Goal: Task Accomplishment & Management: Use online tool/utility

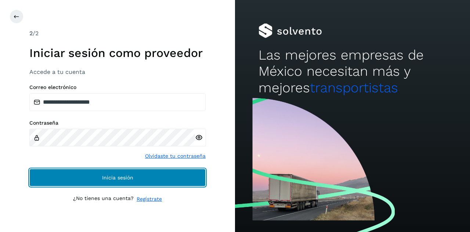
click at [72, 183] on button "Inicia sesión" at bounding box center [117, 177] width 176 height 18
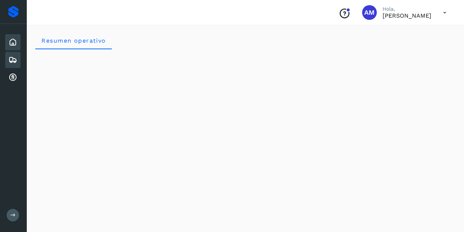
click at [13, 57] on icon at bounding box center [12, 59] width 9 height 9
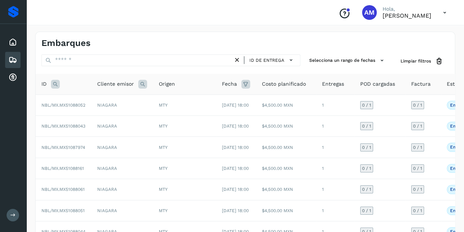
click at [51, 85] on icon at bounding box center [55, 84] width 9 height 9
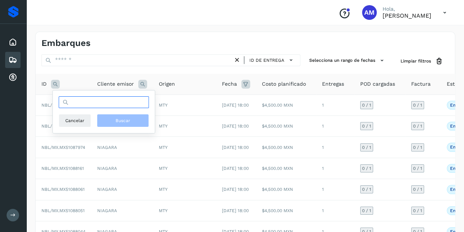
click at [96, 101] on input "text" at bounding box center [104, 102] width 90 height 12
paste input "**********"
type input "**********"
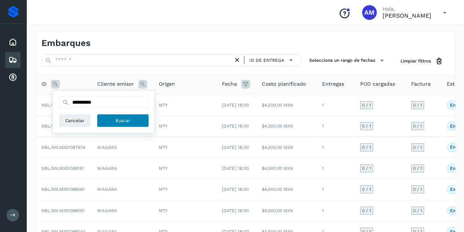
click at [121, 119] on span "Buscar" at bounding box center [123, 120] width 15 height 7
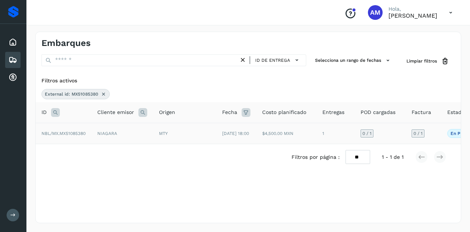
click at [92, 136] on td "NIAGARA" at bounding box center [122, 133] width 62 height 21
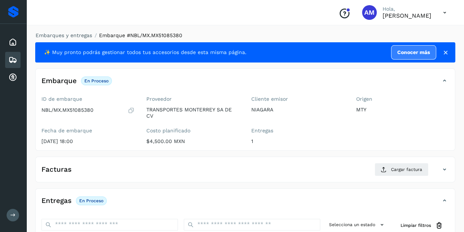
scroll to position [73, 0]
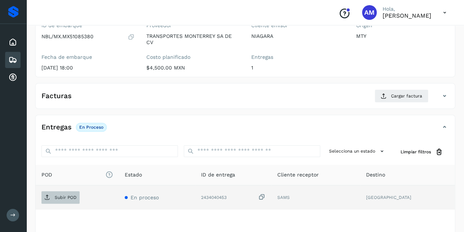
click at [60, 195] on p "Subir POD" at bounding box center [66, 196] width 22 height 5
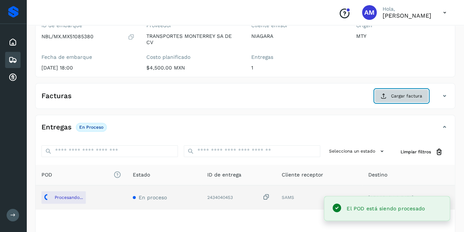
click at [386, 99] on button "Cargar factura" at bounding box center [402, 95] width 54 height 13
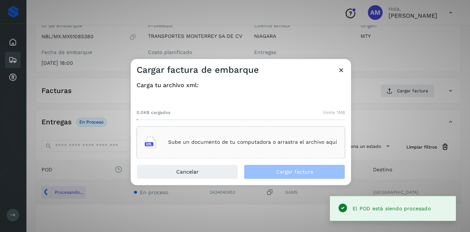
click at [249, 132] on div "Sube un documento de tu computadora o arrastra el archivo aquí" at bounding box center [241, 142] width 192 height 20
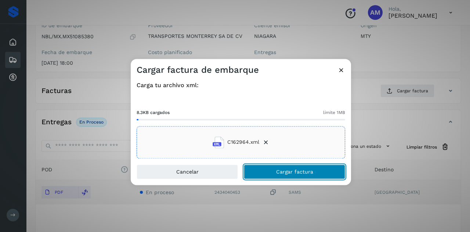
click at [262, 175] on button "Cargar factura" at bounding box center [294, 171] width 101 height 15
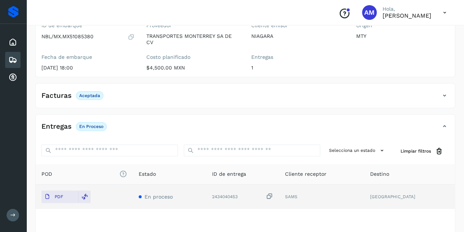
scroll to position [0, 0]
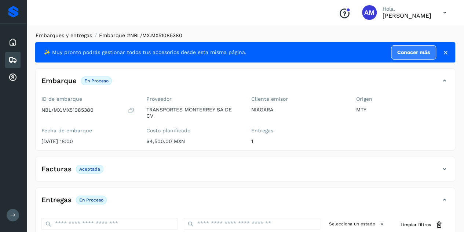
click at [57, 36] on link "Embarques y entregas" at bounding box center [64, 35] width 57 height 6
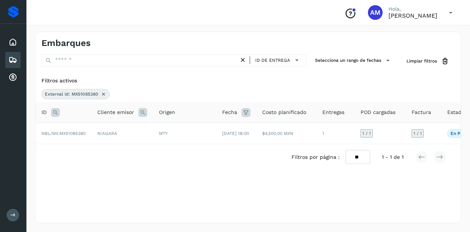
click at [101, 94] on icon at bounding box center [104, 94] width 6 height 6
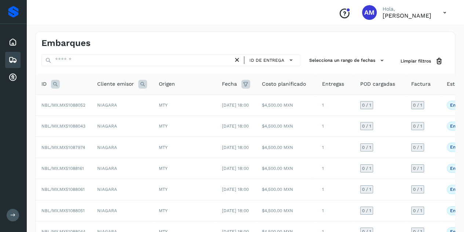
click at [56, 80] on icon at bounding box center [55, 84] width 9 height 9
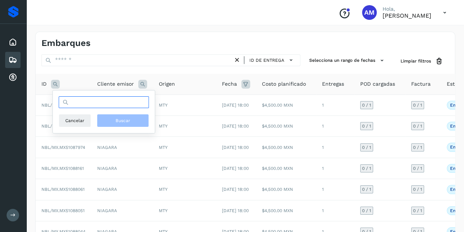
click at [91, 103] on input "text" at bounding box center [104, 102] width 90 height 12
paste input "**********"
type input "**********"
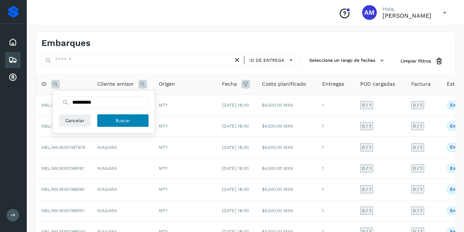
click at [135, 120] on button "Buscar" at bounding box center [123, 120] width 52 height 13
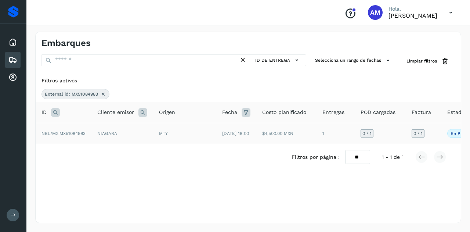
click at [95, 132] on td "NIAGARA" at bounding box center [122, 133] width 62 height 21
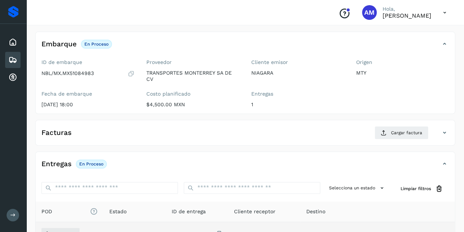
scroll to position [110, 0]
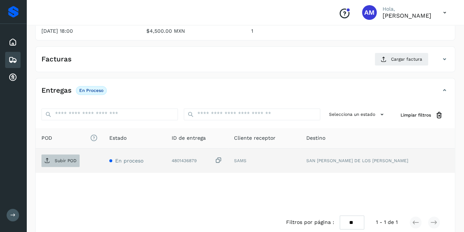
click at [74, 164] on span "Subir POD" at bounding box center [60, 160] width 38 height 12
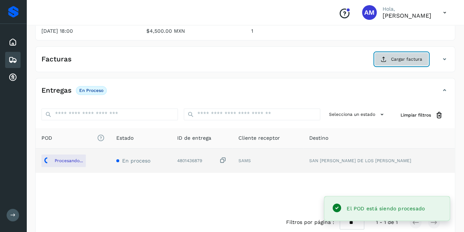
click at [383, 57] on icon at bounding box center [384, 59] width 6 height 6
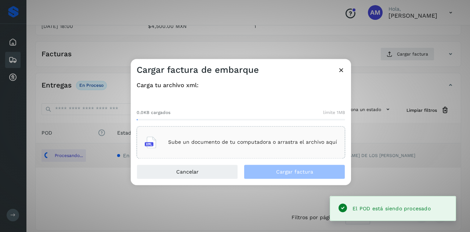
click at [222, 128] on div "Sube un documento de tu computadora o arrastra el archivo aquí" at bounding box center [240, 142] width 208 height 32
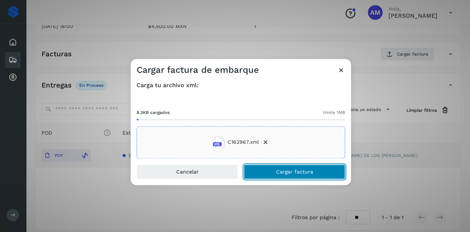
click at [258, 168] on button "Cargar factura" at bounding box center [294, 171] width 101 height 15
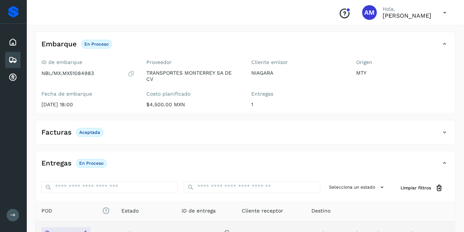
scroll to position [0, 0]
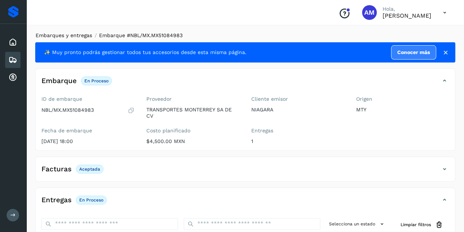
click at [60, 34] on link "Embarques y entregas" at bounding box center [64, 35] width 57 height 6
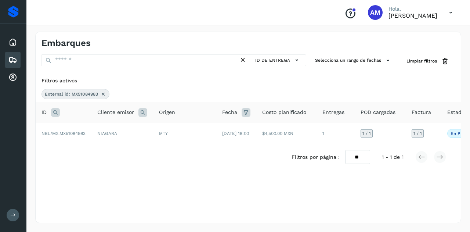
click at [103, 89] on div "External id: MX51084983" at bounding box center [75, 94] width 68 height 10
click at [102, 93] on icon at bounding box center [103, 94] width 6 height 6
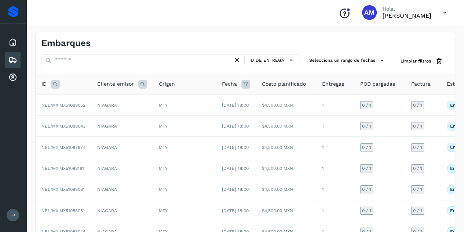
click at [51, 84] on icon at bounding box center [55, 84] width 9 height 9
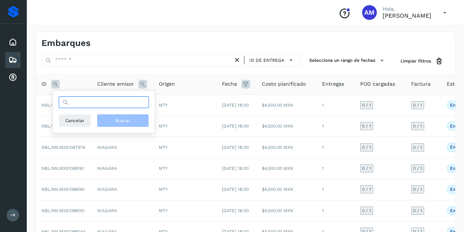
click at [76, 102] on input "text" at bounding box center [104, 102] width 90 height 12
paste input "**********"
type input "**********"
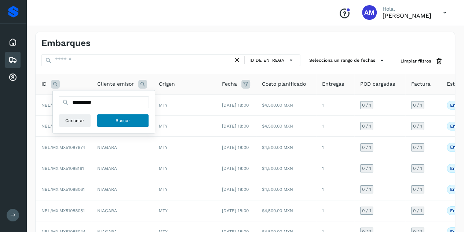
click at [129, 120] on span "Buscar" at bounding box center [123, 120] width 15 height 7
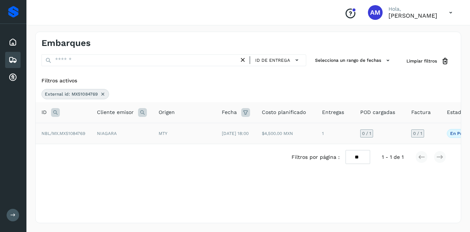
click at [73, 139] on td "NBL/MX.MX51084769" at bounding box center [63, 133] width 55 height 21
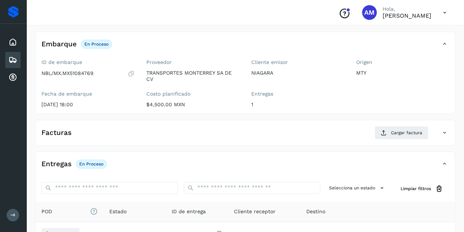
scroll to position [73, 0]
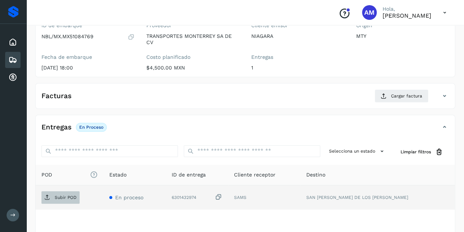
click at [69, 194] on p "Subir POD" at bounding box center [66, 196] width 22 height 5
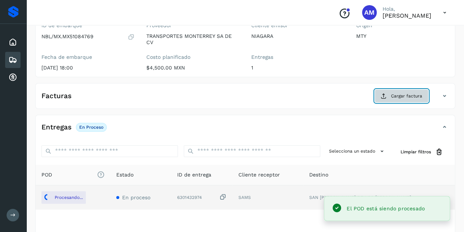
click at [389, 100] on button "Cargar factura" at bounding box center [402, 95] width 54 height 13
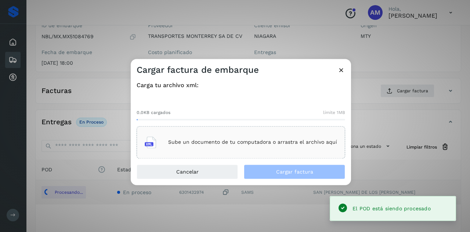
click at [283, 137] on div "Sube un documento de tu computadora o arrastra el archivo aquí" at bounding box center [241, 142] width 192 height 20
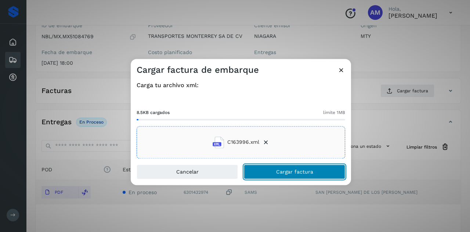
click at [258, 171] on button "Cargar factura" at bounding box center [294, 171] width 101 height 15
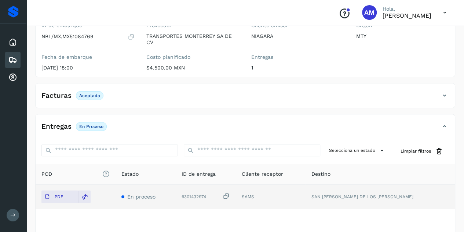
scroll to position [0, 0]
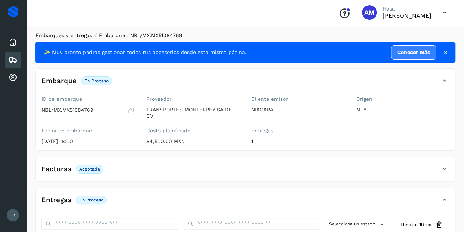
click at [64, 33] on link "Embarques y entregas" at bounding box center [64, 35] width 57 height 6
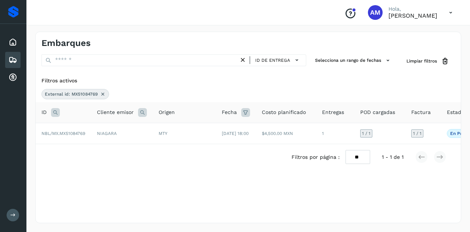
drag, startPoint x: 96, startPoint y: 92, endPoint x: 103, endPoint y: 93, distance: 6.3
click at [97, 92] on span "External id: MX51084769" at bounding box center [71, 94] width 53 height 7
click at [105, 94] on icon at bounding box center [103, 94] width 6 height 6
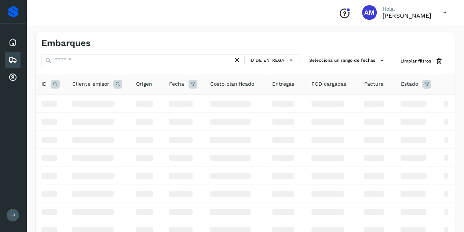
click at [58, 83] on icon at bounding box center [55, 84] width 9 height 9
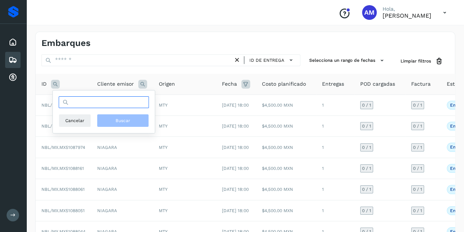
click at [80, 102] on input "text" at bounding box center [104, 102] width 90 height 12
paste input "**********"
type input "**********"
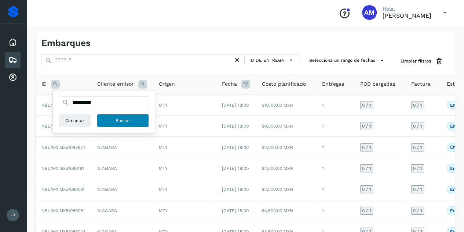
click at [127, 119] on span "Buscar" at bounding box center [123, 120] width 15 height 7
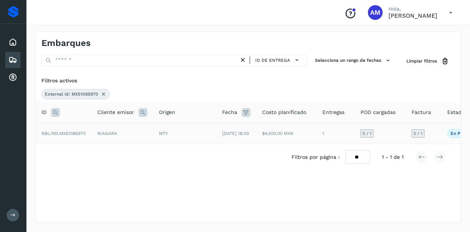
click at [85, 136] on span "NBL/MX.MX51085970" at bounding box center [63, 133] width 44 height 5
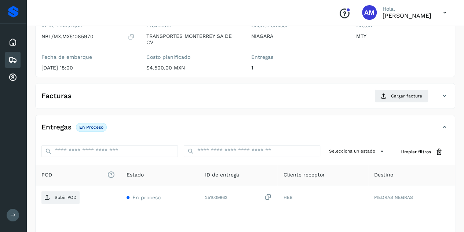
scroll to position [110, 0]
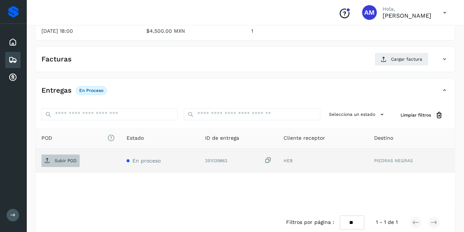
click at [68, 164] on span "Subir POD" at bounding box center [60, 160] width 38 height 12
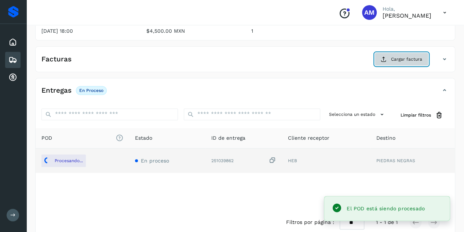
click at [380, 61] on button "Cargar factura" at bounding box center [402, 58] width 54 height 13
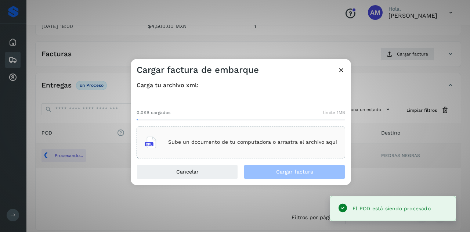
click at [229, 140] on p "Sube un documento de tu computadora o arrastra el archivo aquí" at bounding box center [252, 142] width 169 height 6
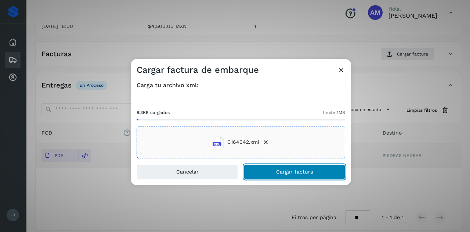
click at [278, 171] on span "Cargar factura" at bounding box center [294, 171] width 37 height 5
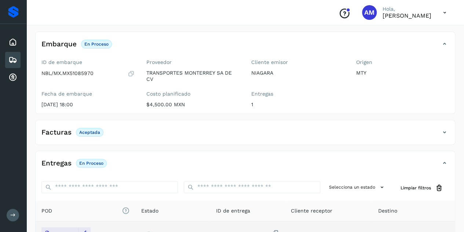
scroll to position [0, 0]
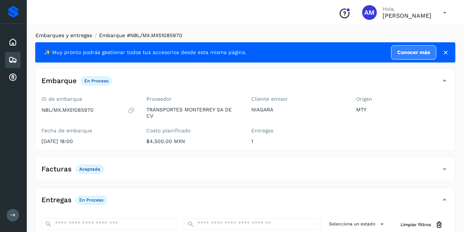
click at [68, 35] on link "Embarques y entregas" at bounding box center [64, 35] width 57 height 6
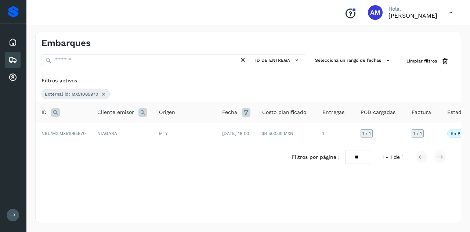
click at [101, 96] on icon at bounding box center [104, 94] width 6 height 6
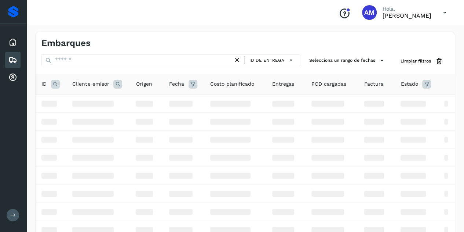
click at [59, 84] on icon at bounding box center [55, 84] width 9 height 9
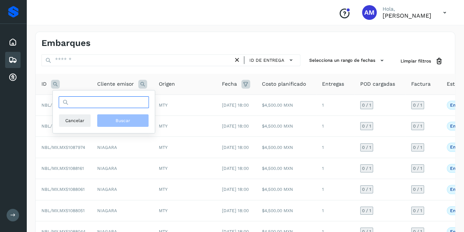
click at [76, 99] on input "text" at bounding box center [104, 102] width 90 height 12
paste input "**********"
type input "**********"
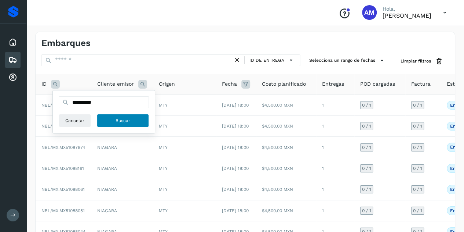
click at [115, 124] on button "Buscar" at bounding box center [123, 120] width 52 height 13
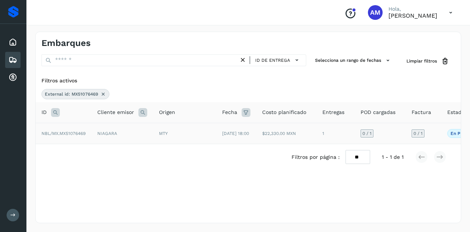
click at [82, 136] on span "NBL/MX.MX51076469" at bounding box center [63, 133] width 44 height 5
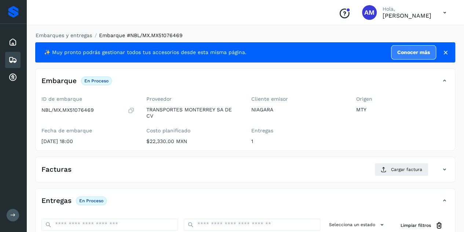
scroll to position [110, 0]
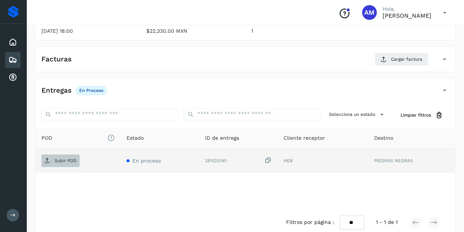
click at [58, 161] on p "Subir POD" at bounding box center [66, 160] width 22 height 5
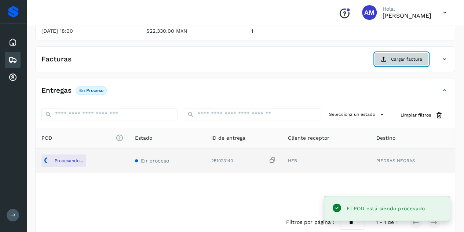
click at [392, 63] on button "Cargar factura" at bounding box center [402, 58] width 54 height 13
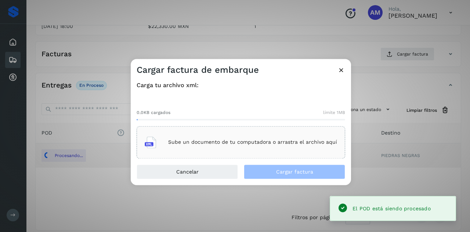
click at [240, 131] on div "Sube un documento de tu computadora o arrastra el archivo aquí" at bounding box center [240, 142] width 208 height 32
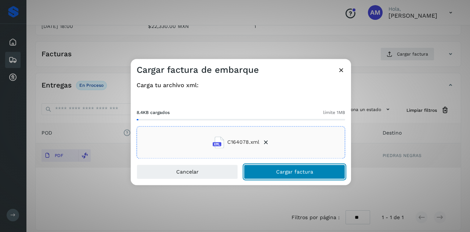
click at [277, 171] on span "Cargar factura" at bounding box center [294, 171] width 37 height 5
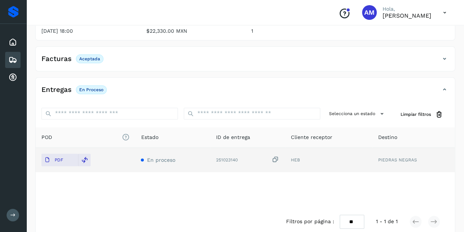
scroll to position [0, 0]
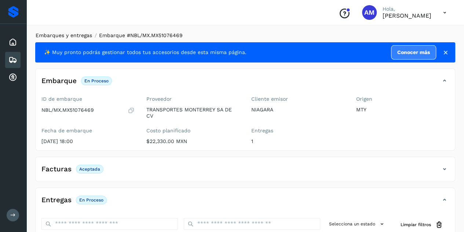
click at [64, 36] on link "Embarques y entregas" at bounding box center [64, 35] width 57 height 6
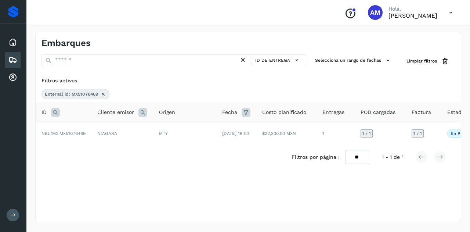
click at [104, 93] on icon at bounding box center [103, 94] width 6 height 6
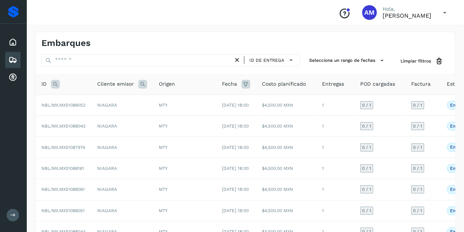
click at [55, 83] on icon at bounding box center [55, 84] width 9 height 9
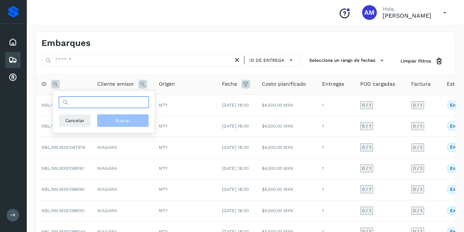
click at [91, 104] on input "text" at bounding box center [104, 102] width 90 height 12
paste input "**********"
type input "**********"
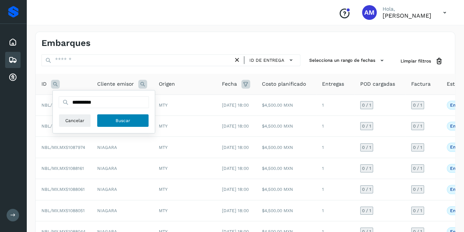
click at [128, 121] on span "Buscar" at bounding box center [123, 120] width 15 height 7
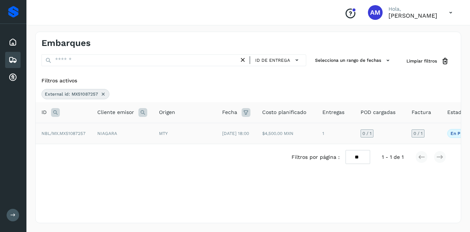
click at [107, 134] on td "NIAGARA" at bounding box center [122, 133] width 62 height 21
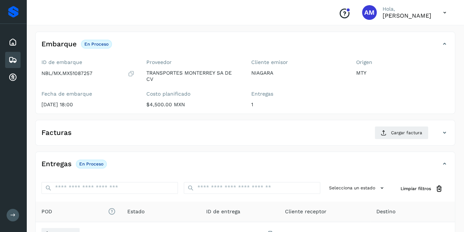
scroll to position [73, 0]
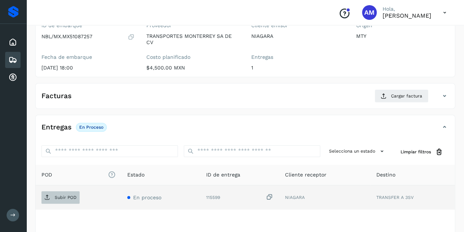
click at [68, 197] on p "Subir POD" at bounding box center [66, 196] width 22 height 5
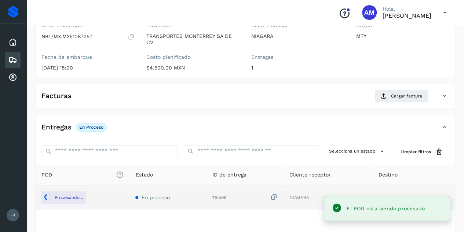
click at [399, 102] on div "Facturas Cargar factura" at bounding box center [245, 98] width 419 height 19
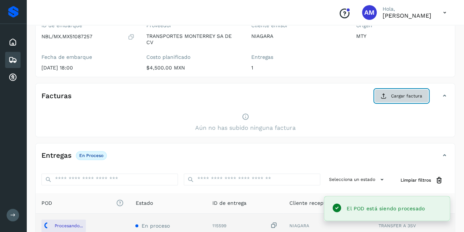
click at [394, 94] on span "Cargar factura" at bounding box center [406, 95] width 31 height 7
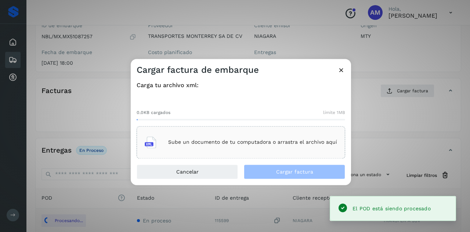
click at [228, 139] on p "Sube un documento de tu computadora o arrastra el archivo aquí" at bounding box center [252, 142] width 169 height 6
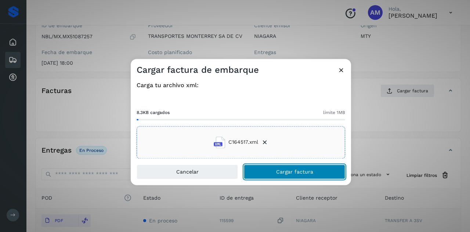
click at [261, 170] on button "Cargar factura" at bounding box center [294, 171] width 101 height 15
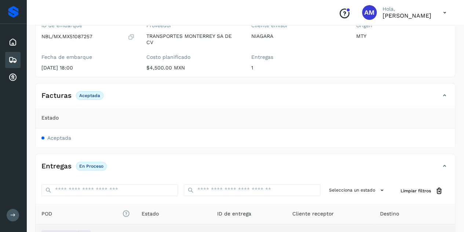
scroll to position [0, 0]
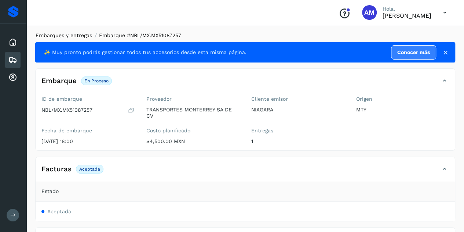
click at [78, 33] on link "Embarques y entregas" at bounding box center [64, 35] width 57 height 6
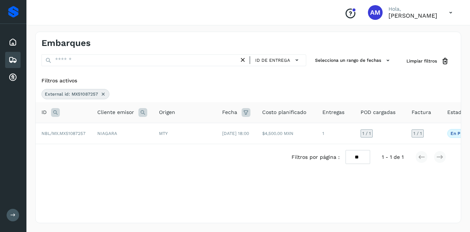
click at [99, 92] on div "External id: MX51087257" at bounding box center [75, 94] width 68 height 10
click at [102, 93] on icon at bounding box center [103, 94] width 6 height 6
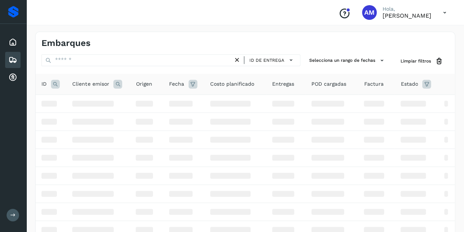
click at [56, 81] on icon at bounding box center [55, 84] width 9 height 9
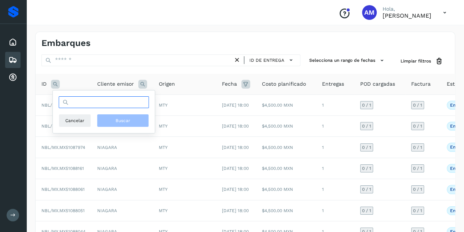
click at [80, 108] on input "text" at bounding box center [104, 102] width 90 height 12
paste input "**********"
type input "**********"
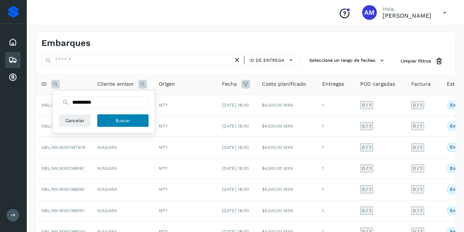
click at [118, 119] on span "Buscar" at bounding box center [123, 120] width 15 height 7
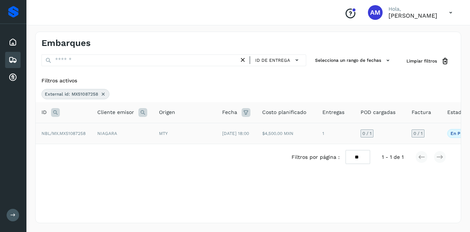
click at [72, 131] on td "NBL/MX.MX51087258" at bounding box center [64, 133] width 56 height 21
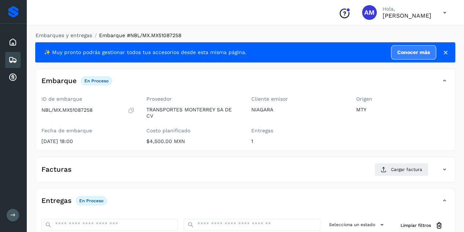
scroll to position [110, 0]
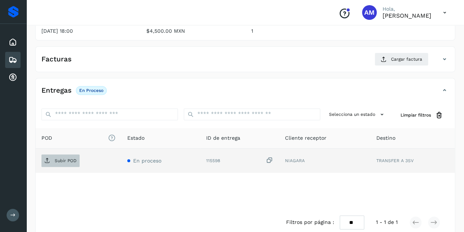
click at [68, 158] on p "Subir POD" at bounding box center [66, 160] width 22 height 5
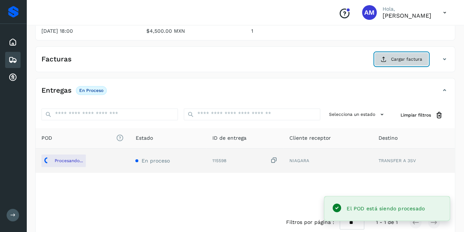
click at [394, 56] on span "Cargar factura" at bounding box center [406, 59] width 31 height 7
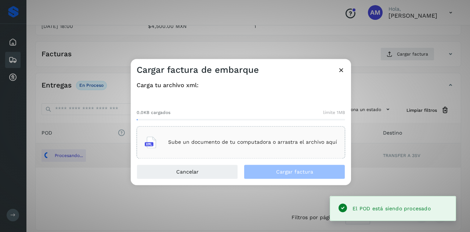
click at [214, 131] on div "Sube un documento de tu computadora o arrastra el archivo aquí" at bounding box center [240, 142] width 208 height 32
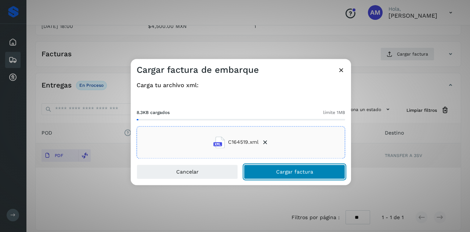
click at [266, 167] on button "Cargar factura" at bounding box center [294, 171] width 101 height 15
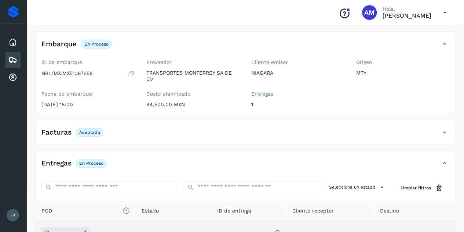
scroll to position [0, 0]
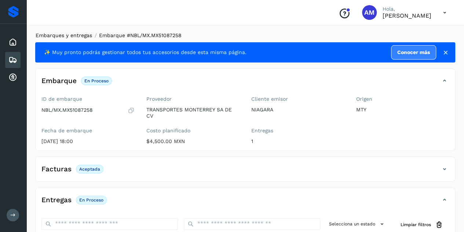
click at [67, 36] on link "Embarques y entregas" at bounding box center [64, 35] width 57 height 6
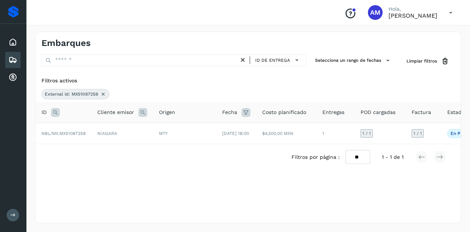
click at [103, 94] on icon at bounding box center [103, 94] width 6 height 6
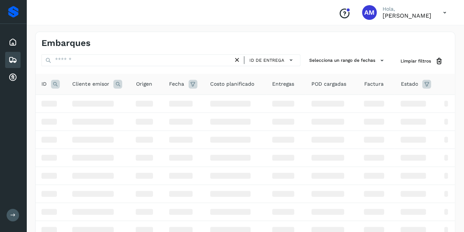
click at [57, 85] on icon at bounding box center [55, 84] width 9 height 9
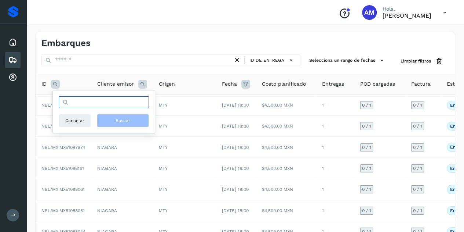
click at [80, 103] on input "text" at bounding box center [104, 102] width 90 height 12
paste input "**********"
type input "**********"
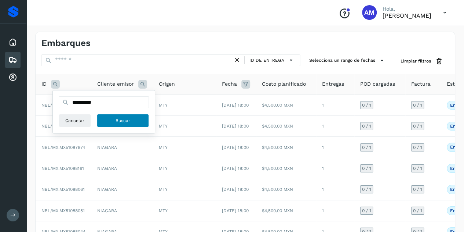
click at [120, 121] on span "Buscar" at bounding box center [123, 120] width 15 height 7
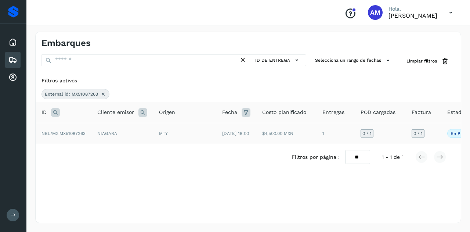
click at [101, 136] on td "NIAGARA" at bounding box center [122, 133] width 62 height 21
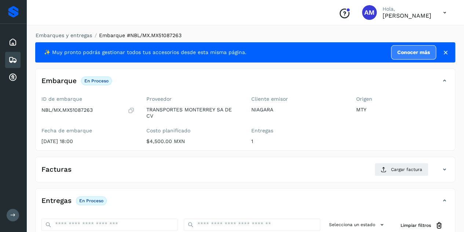
scroll to position [110, 0]
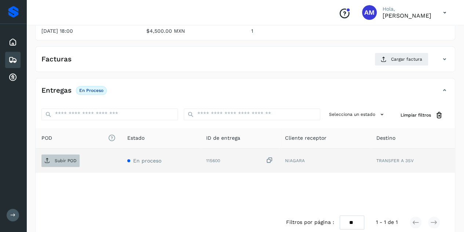
click at [56, 161] on p "Subir POD" at bounding box center [66, 160] width 22 height 5
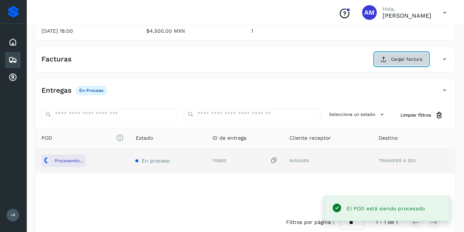
click at [387, 57] on icon at bounding box center [384, 59] width 6 height 6
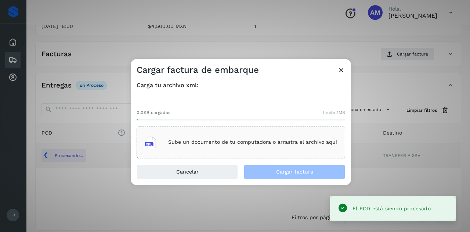
click at [187, 132] on div "Sube un documento de tu computadora o arrastra el archivo aquí" at bounding box center [240, 142] width 208 height 32
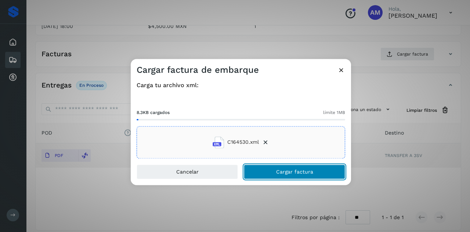
click at [271, 170] on button "Cargar factura" at bounding box center [294, 171] width 101 height 15
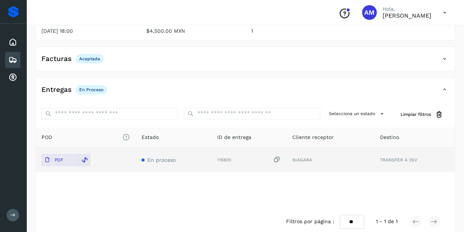
scroll to position [0, 0]
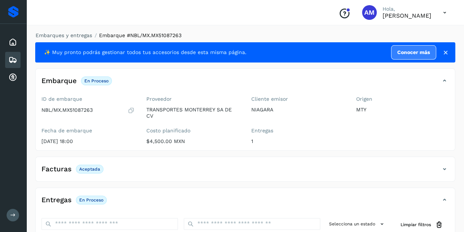
click at [67, 30] on div "Embarques y entregas Embarque #NBL/MX.MX51087263 ✨ Muy pronto podrás gestionar …" at bounding box center [245, 188] width 438 height 331
click at [66, 32] on li "Embarques y entregas" at bounding box center [61, 36] width 61 height 8
click at [64, 35] on link "Embarques y entregas" at bounding box center [64, 35] width 57 height 6
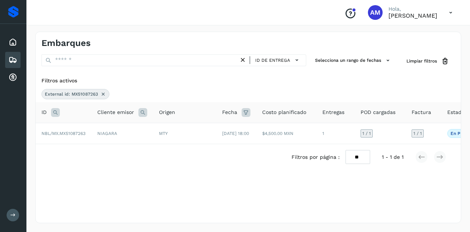
click at [101, 92] on icon at bounding box center [103, 94] width 6 height 6
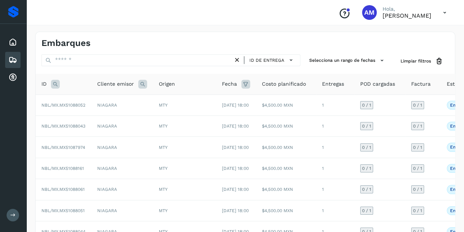
click at [57, 83] on icon at bounding box center [55, 84] width 9 height 9
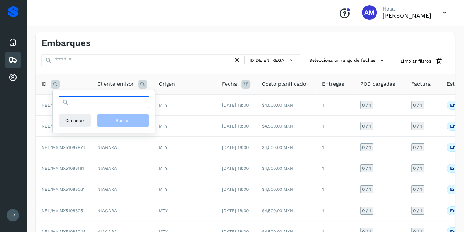
click at [87, 98] on input "text" at bounding box center [104, 102] width 90 height 12
paste input "**********"
type input "**********"
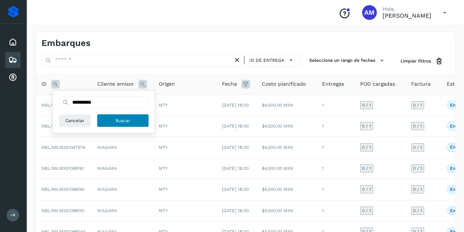
click at [121, 121] on span "Buscar" at bounding box center [123, 120] width 15 height 7
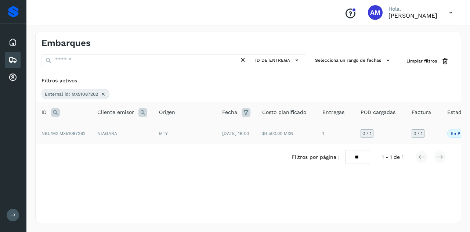
click at [81, 133] on span "NBL/MX.MX51087262" at bounding box center [63, 133] width 44 height 5
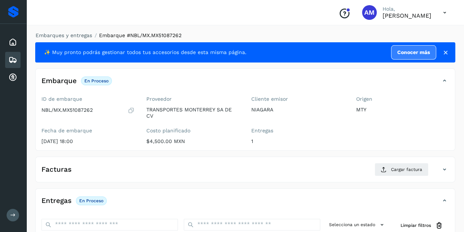
scroll to position [110, 0]
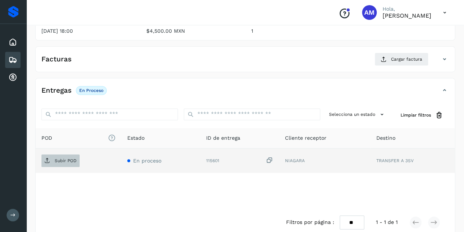
click at [74, 158] on p "Subir POD" at bounding box center [66, 160] width 22 height 5
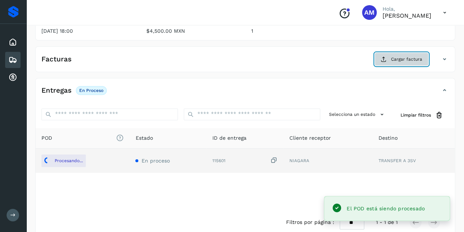
click at [400, 59] on span "Cargar factura" at bounding box center [406, 59] width 31 height 7
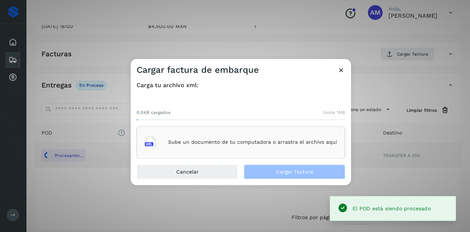
click at [243, 140] on p "Sube un documento de tu computadora o arrastra el archivo aquí" at bounding box center [252, 142] width 169 height 6
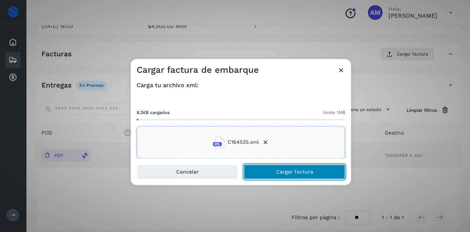
click at [291, 169] on span "Cargar factura" at bounding box center [294, 171] width 37 height 5
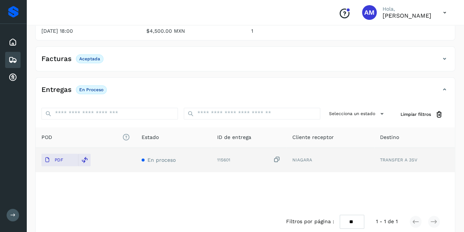
scroll to position [0, 0]
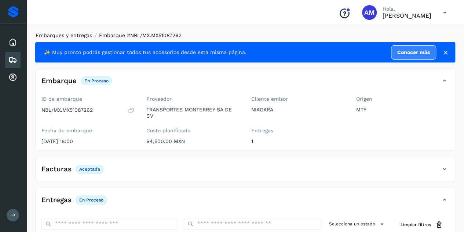
click at [69, 35] on link "Embarques y entregas" at bounding box center [64, 35] width 57 height 6
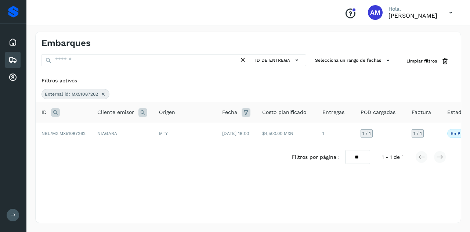
click at [102, 91] on icon at bounding box center [103, 94] width 6 height 6
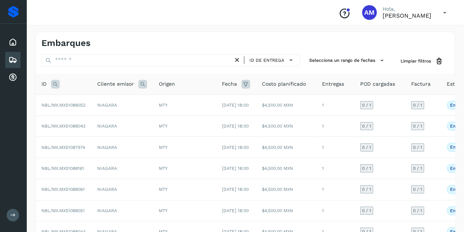
click at [52, 83] on icon at bounding box center [55, 84] width 9 height 9
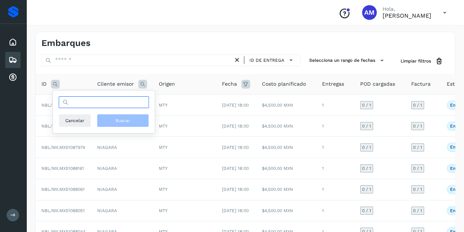
click at [73, 99] on input "text" at bounding box center [104, 102] width 90 height 12
paste input "**********"
type input "**********"
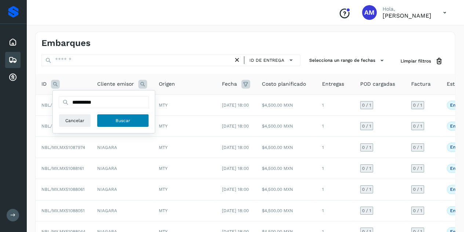
click at [139, 124] on button "Buscar" at bounding box center [123, 120] width 52 height 13
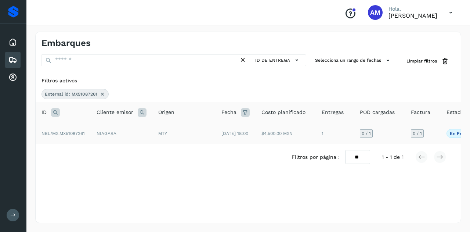
click at [97, 138] on td "NIAGARA" at bounding box center [122, 133] width 62 height 21
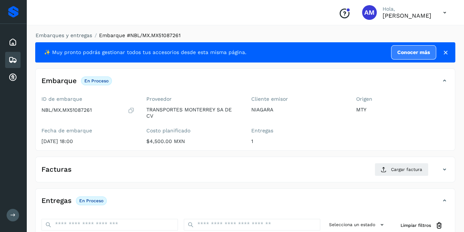
scroll to position [110, 0]
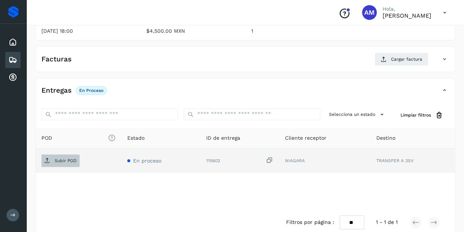
click at [73, 158] on p "Subir POD" at bounding box center [66, 160] width 22 height 5
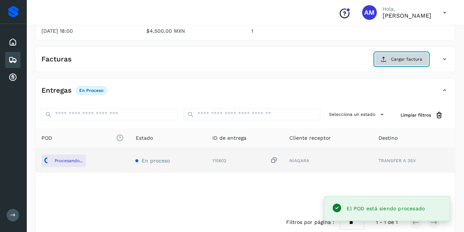
click at [390, 61] on button "Cargar factura" at bounding box center [402, 58] width 54 height 13
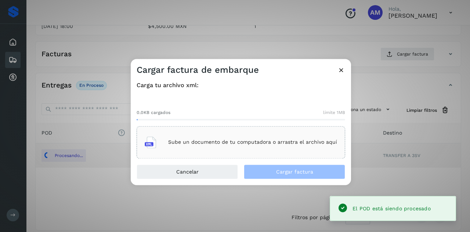
click at [253, 137] on div "Sube un documento de tu computadora o arrastra el archivo aquí" at bounding box center [241, 142] width 192 height 20
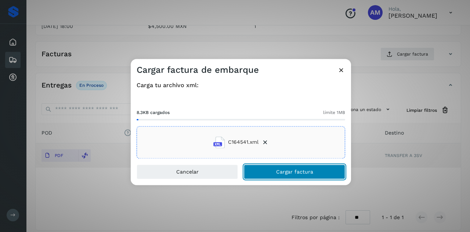
click at [262, 165] on button "Cargar factura" at bounding box center [294, 171] width 101 height 15
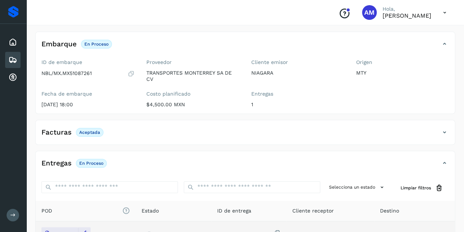
scroll to position [0, 0]
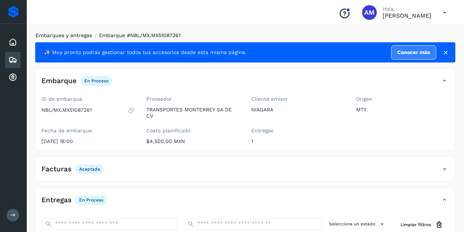
click at [65, 34] on link "Embarques y entregas" at bounding box center [64, 35] width 57 height 6
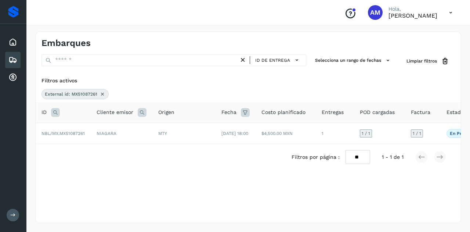
click at [102, 94] on icon at bounding box center [102, 94] width 6 height 6
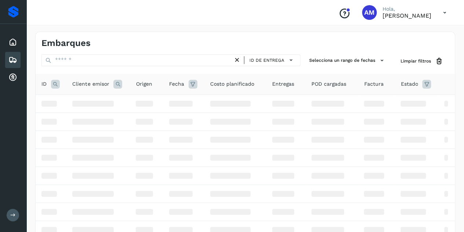
click at [54, 83] on icon at bounding box center [55, 84] width 9 height 9
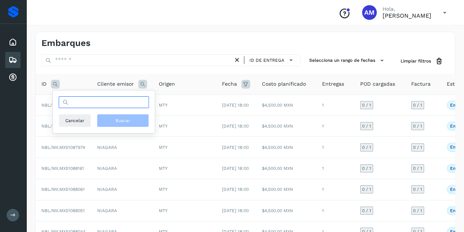
click at [76, 101] on input "text" at bounding box center [104, 102] width 90 height 12
paste input "**********"
type input "**********"
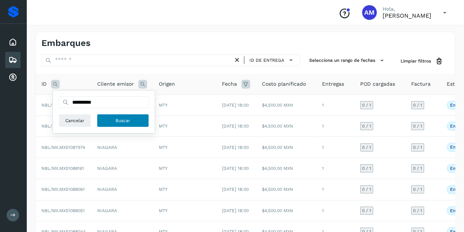
click at [144, 122] on button "Buscar" at bounding box center [123, 120] width 52 height 13
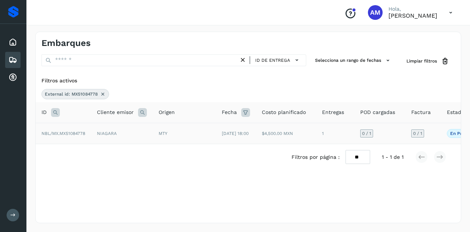
click at [101, 141] on td "NIAGARA" at bounding box center [122, 133] width 62 height 21
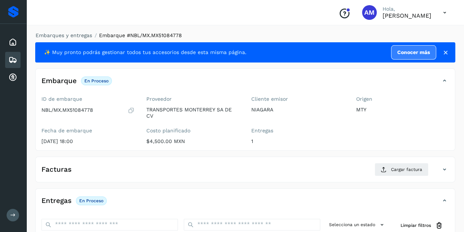
scroll to position [73, 0]
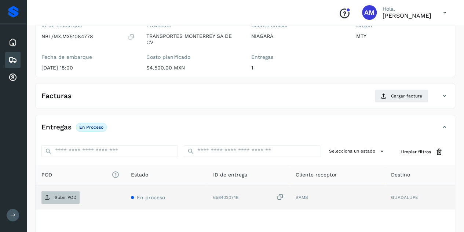
click at [54, 199] on span "Subir POD" at bounding box center [60, 197] width 38 height 12
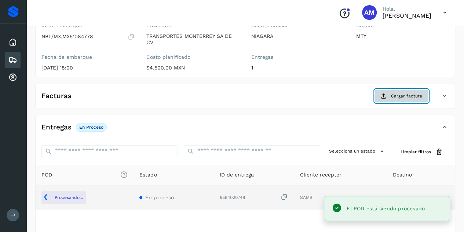
click at [386, 96] on icon at bounding box center [384, 96] width 6 height 6
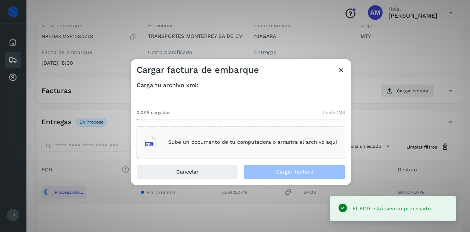
click at [224, 153] on div "Sube un documento de tu computadora o arrastra el archivo aquí" at bounding box center [240, 142] width 208 height 32
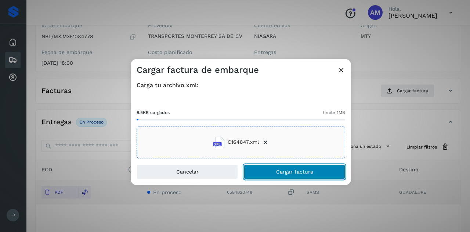
click at [285, 171] on span "Cargar factura" at bounding box center [294, 171] width 37 height 5
